Goal: Information Seeking & Learning: Learn about a topic

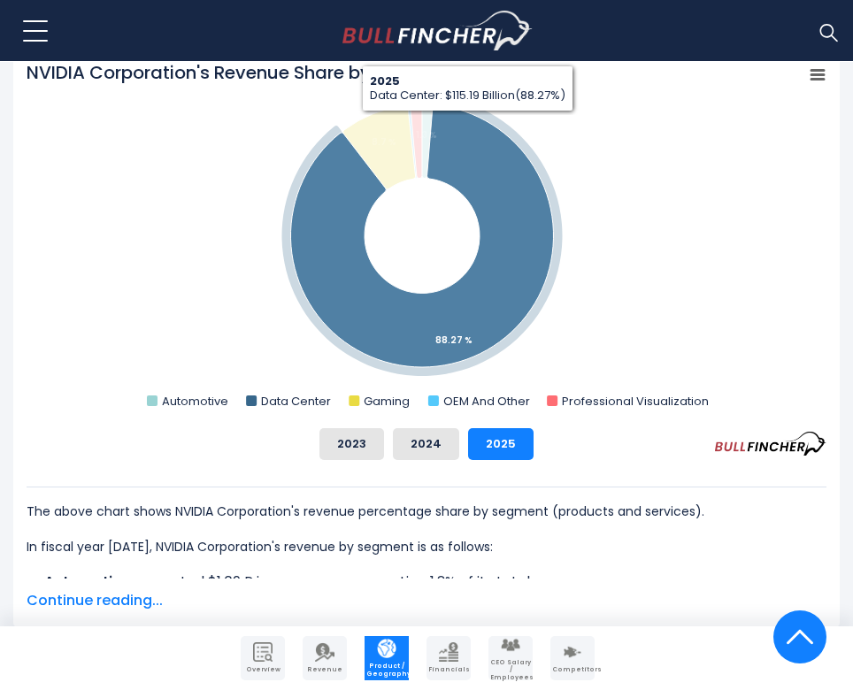
scroll to position [665, 0]
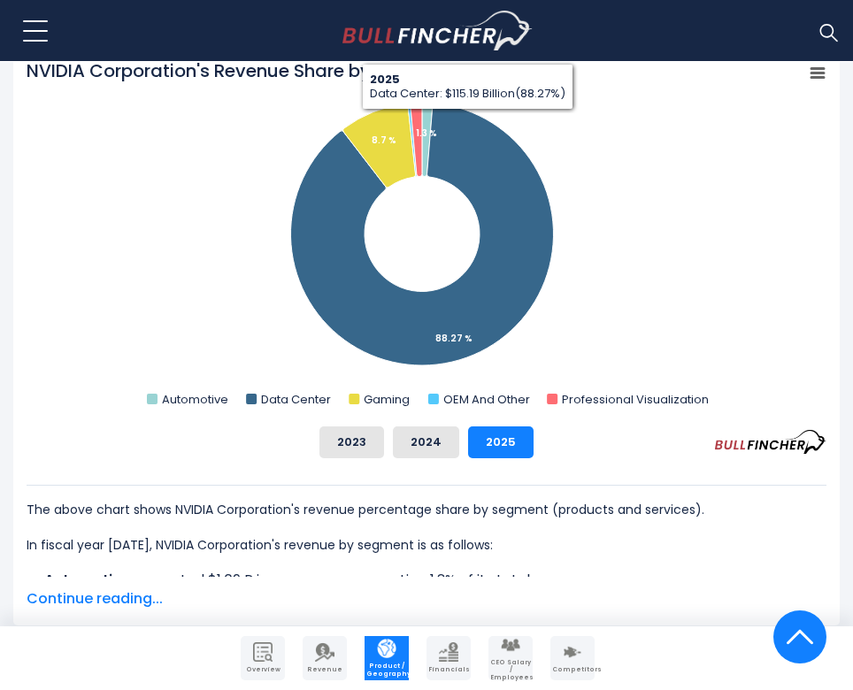
click at [427, 446] on button "2024" at bounding box center [426, 443] width 66 height 32
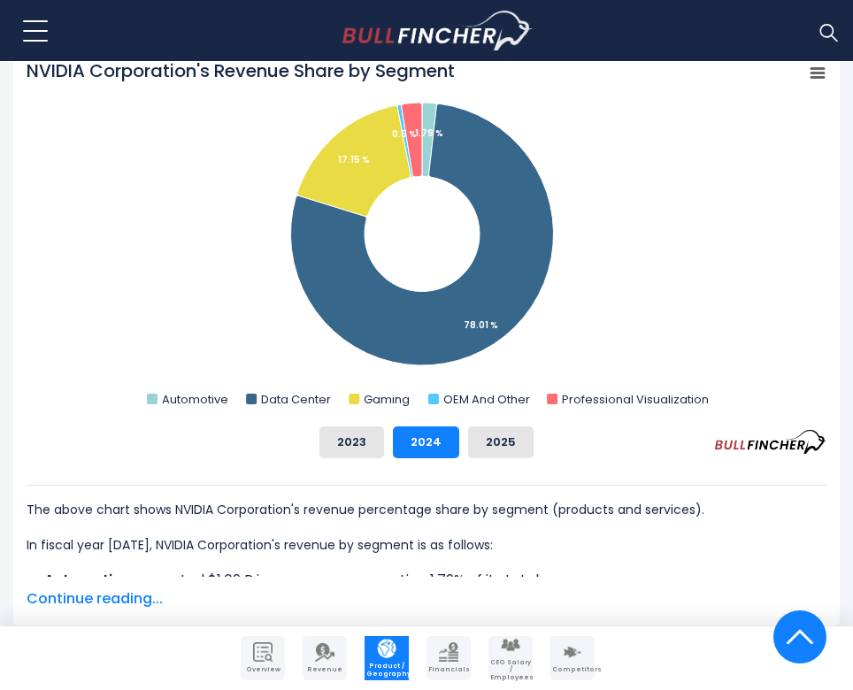
click at [362, 445] on button "2023" at bounding box center [351, 443] width 65 height 32
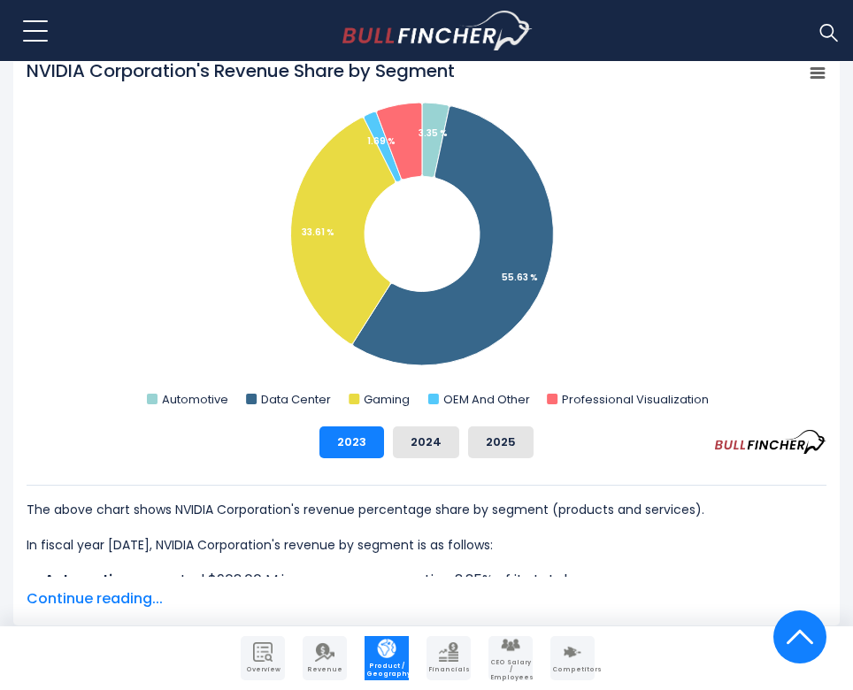
click at [411, 444] on button "2024" at bounding box center [426, 443] width 66 height 32
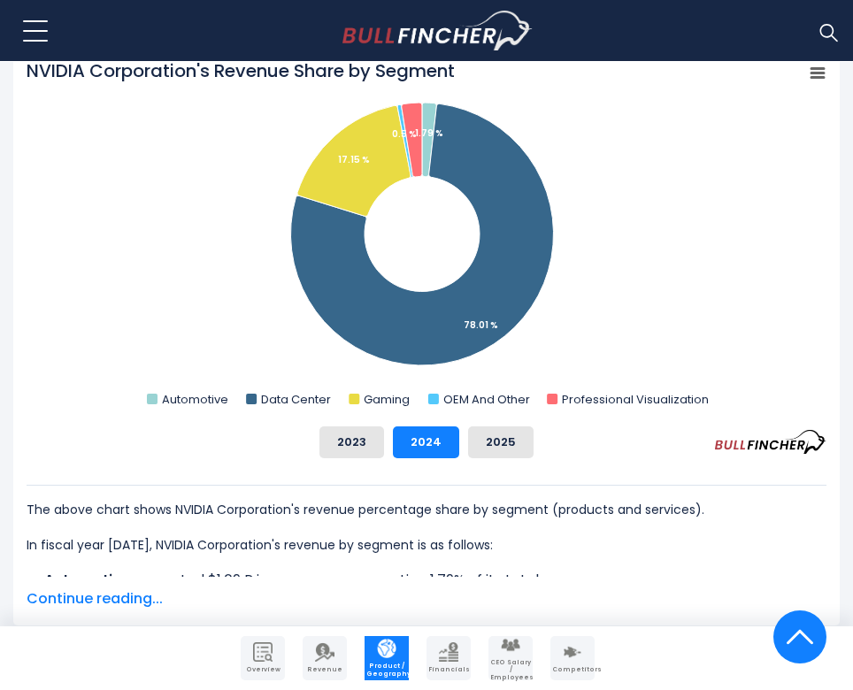
click at [506, 446] on button "2025" at bounding box center [500, 443] width 65 height 32
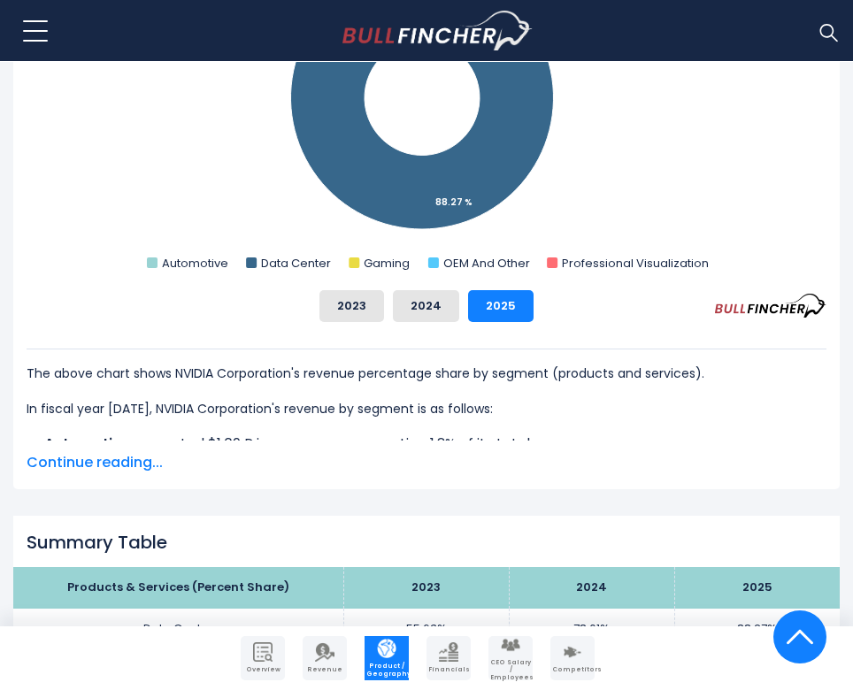
scroll to position [954, 0]
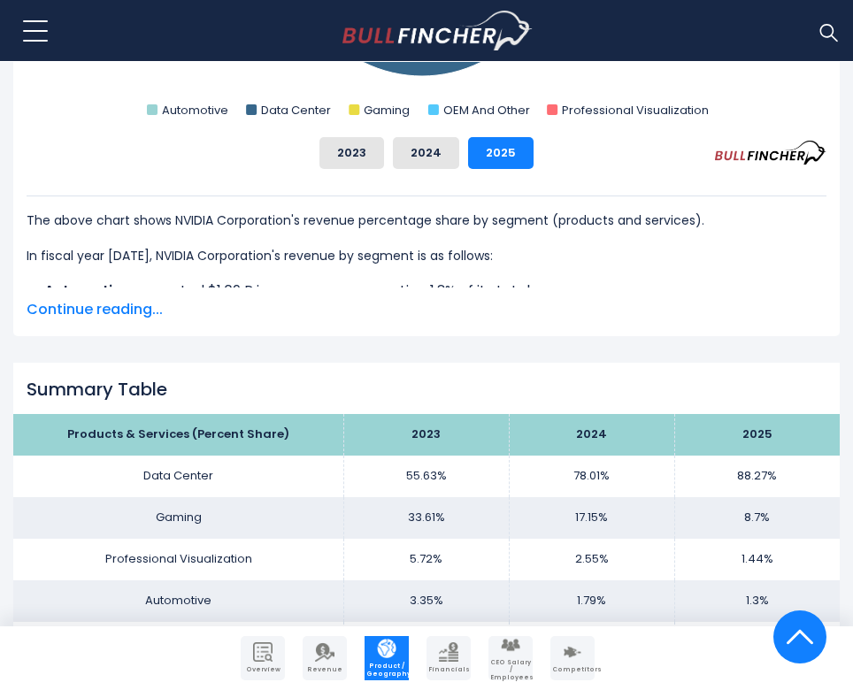
click at [107, 309] on span "Continue reading..." at bounding box center [427, 309] width 800 height 21
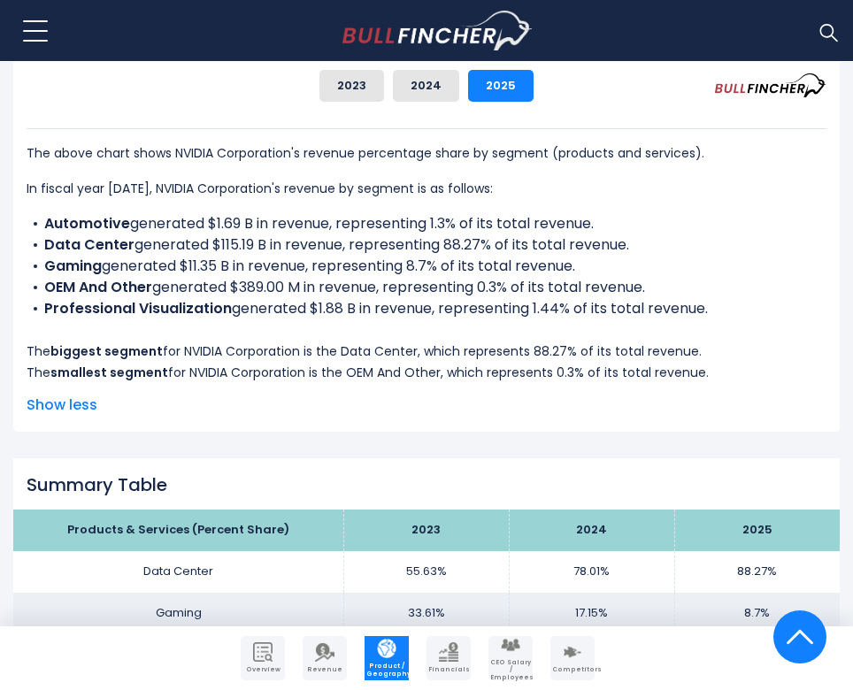
scroll to position [1023, 0]
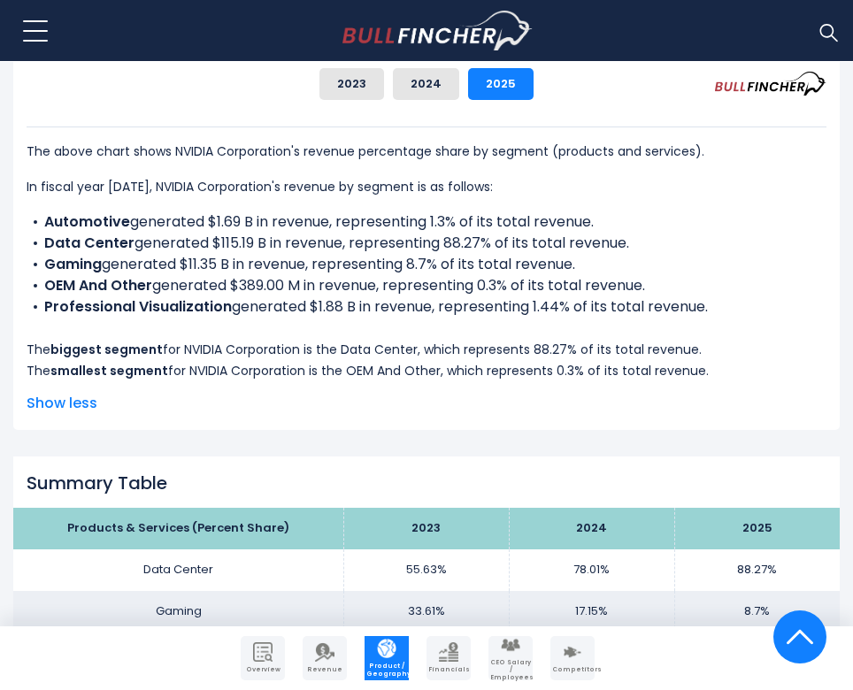
click at [420, 89] on button "2024" at bounding box center [426, 84] width 66 height 32
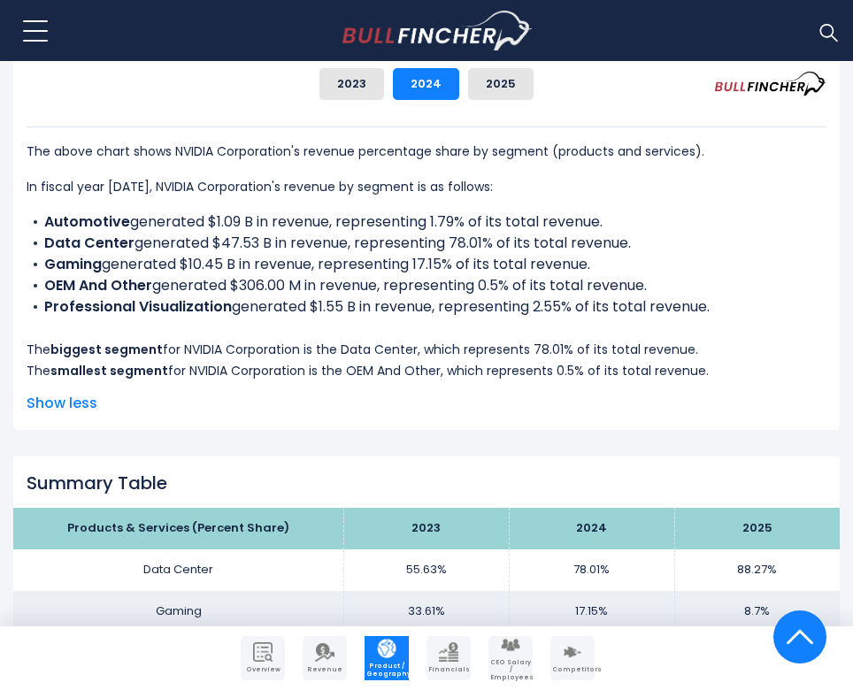
click at [491, 84] on button "2025" at bounding box center [500, 84] width 65 height 32
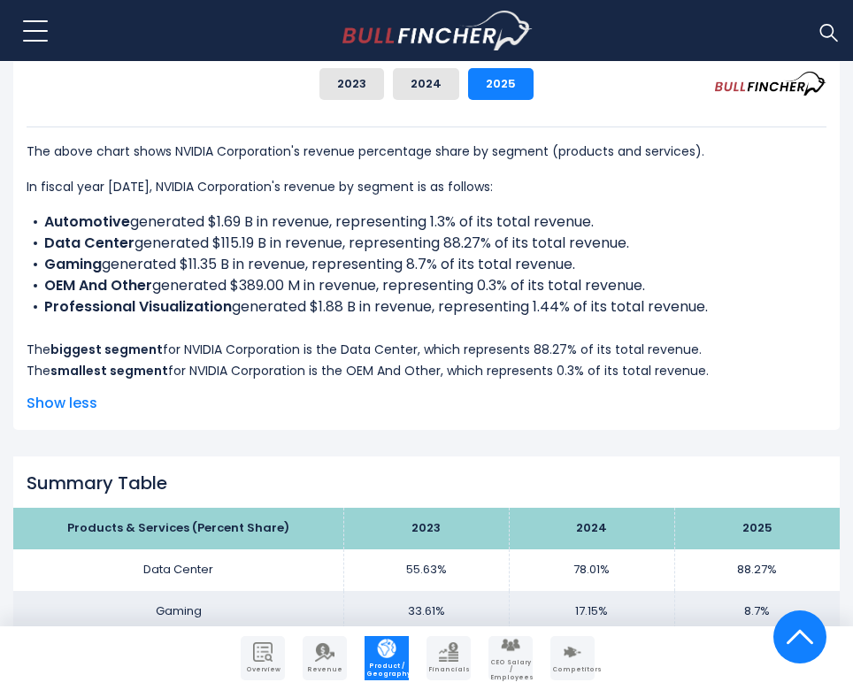
click at [431, 79] on button "2024" at bounding box center [426, 84] width 66 height 32
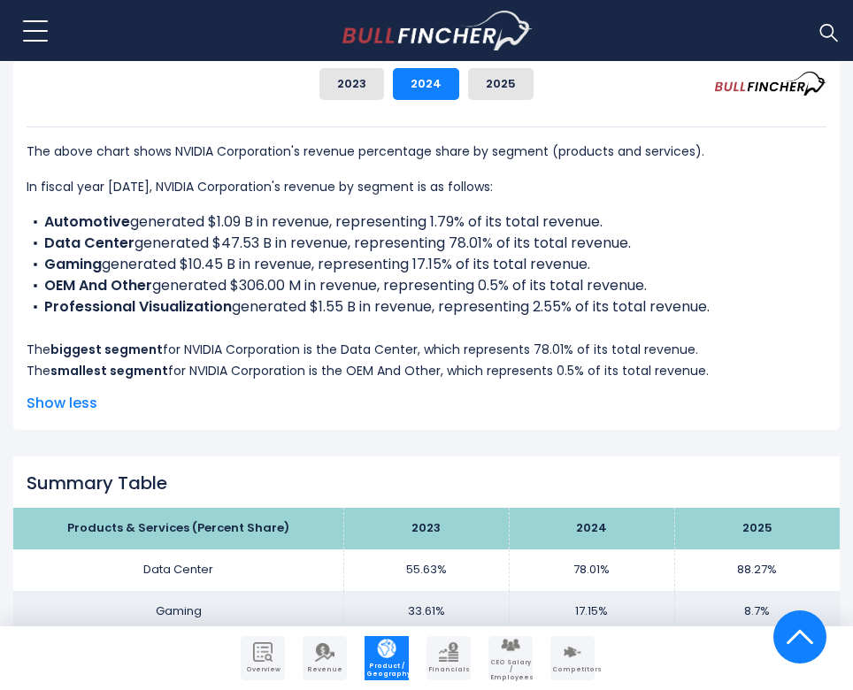
click at [498, 81] on button "2025" at bounding box center [500, 84] width 65 height 32
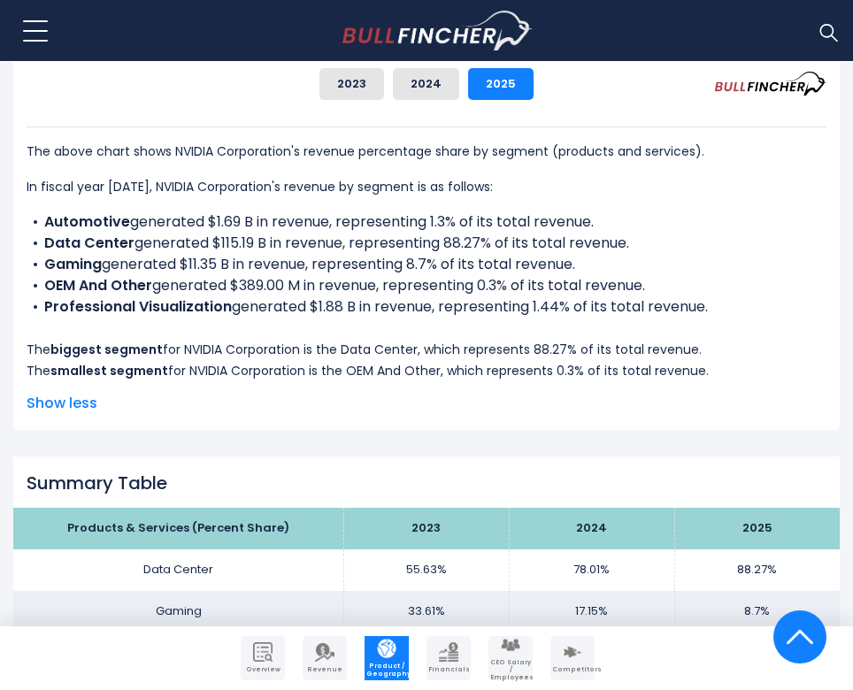
click at [437, 74] on button "2024" at bounding box center [426, 84] width 66 height 32
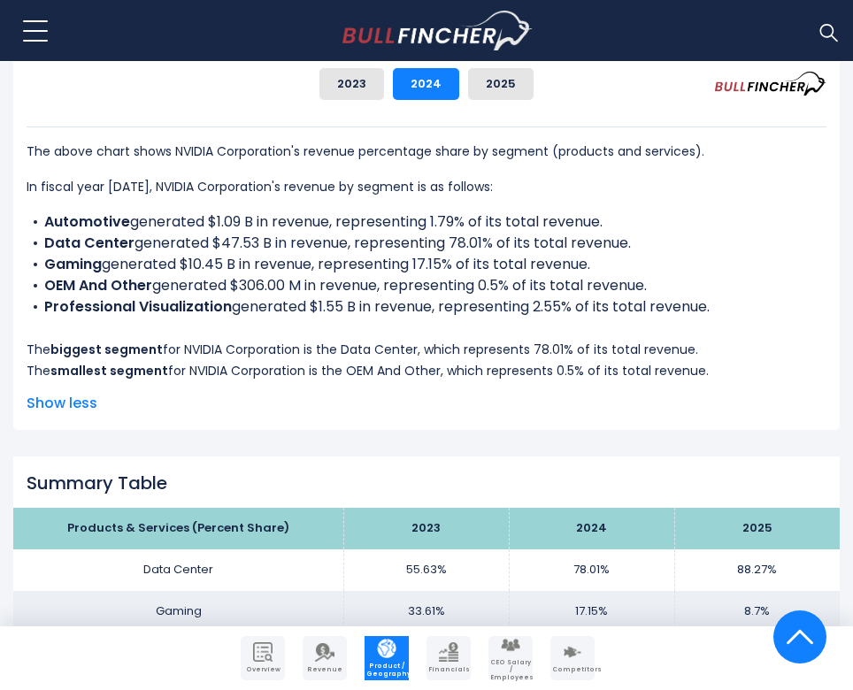
click at [499, 84] on button "2025" at bounding box center [500, 84] width 65 height 32
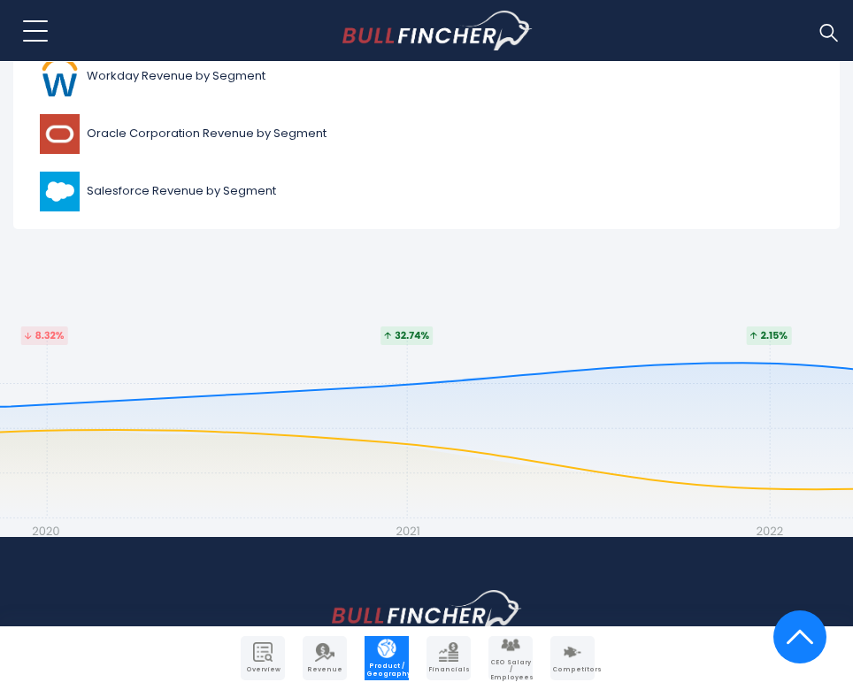
scroll to position [4809, 0]
